Goal: Information Seeking & Learning: Learn about a topic

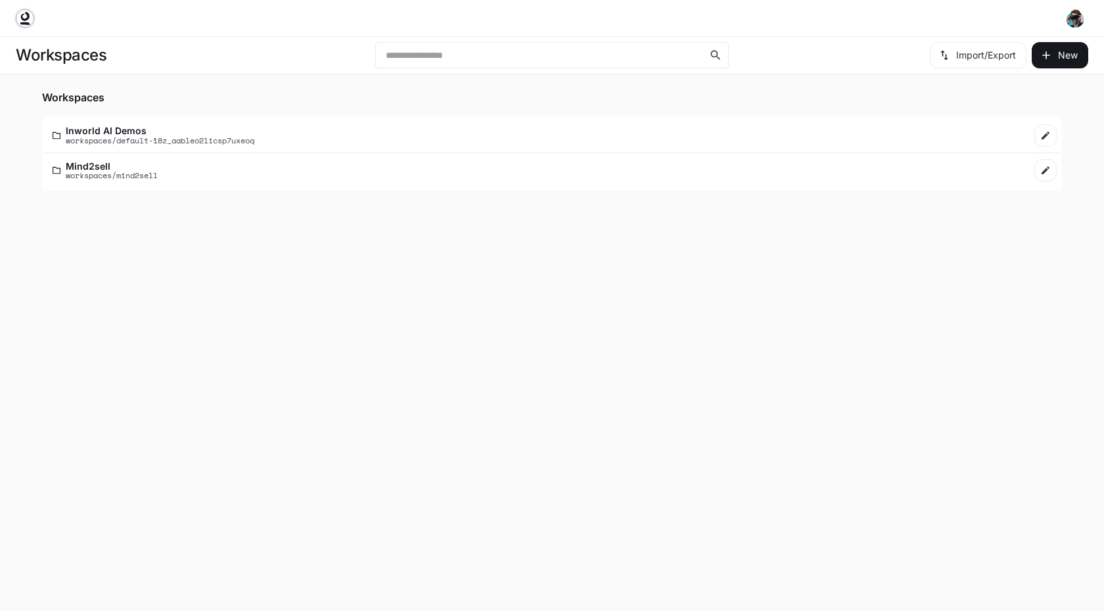
click at [20, 15] on icon at bounding box center [24, 18] width 13 height 13
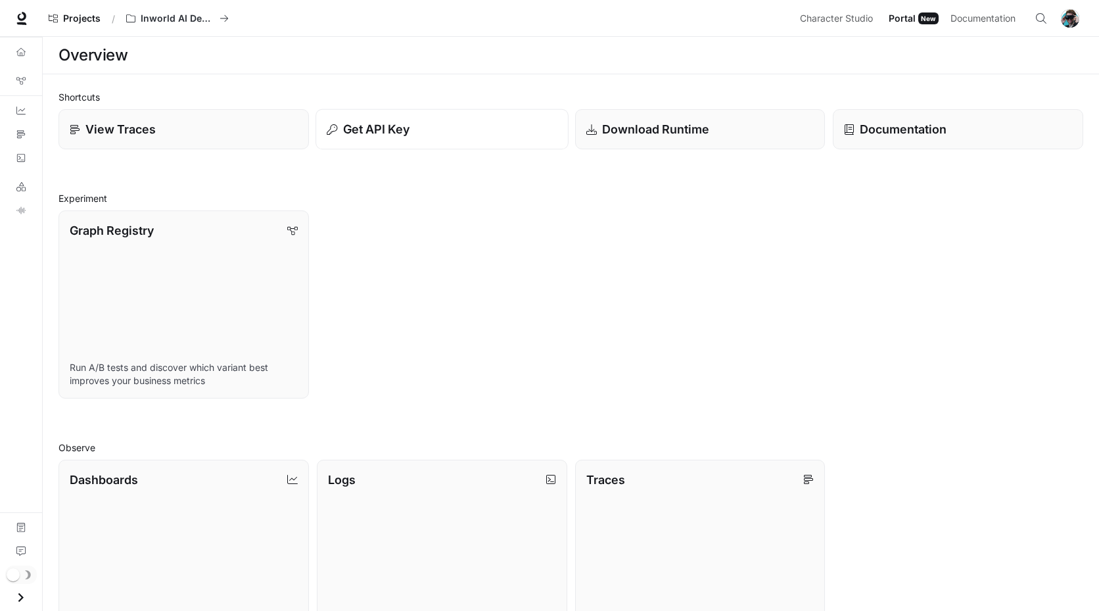
click at [362, 132] on p "Get API Key" at bounding box center [376, 129] width 67 height 18
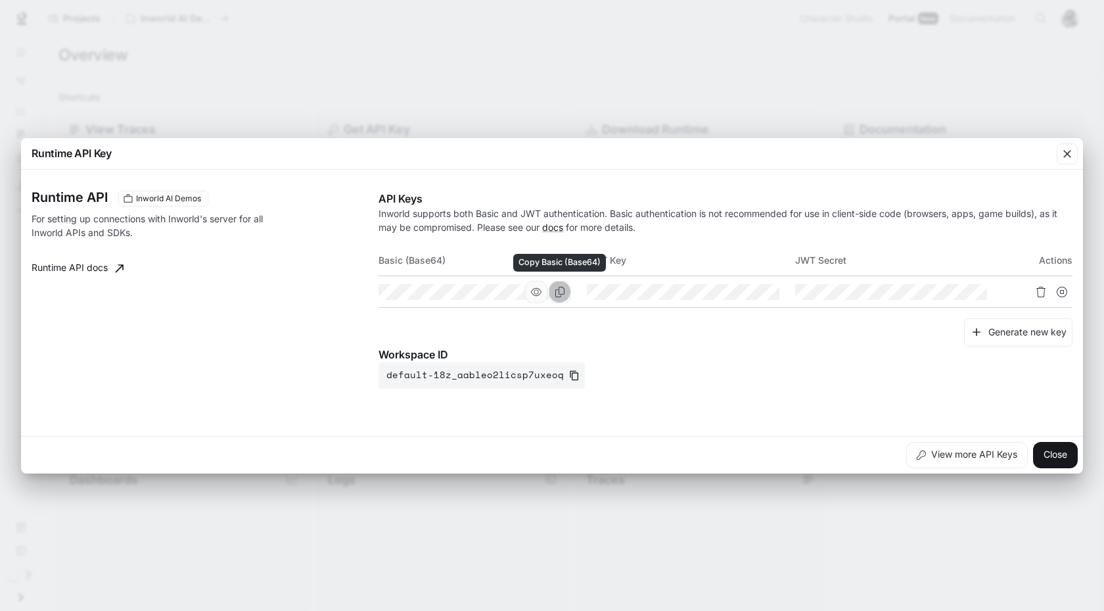
click at [555, 292] on icon "Copy Basic (Base64)" at bounding box center [560, 292] width 11 height 11
